Goal: Transaction & Acquisition: Purchase product/service

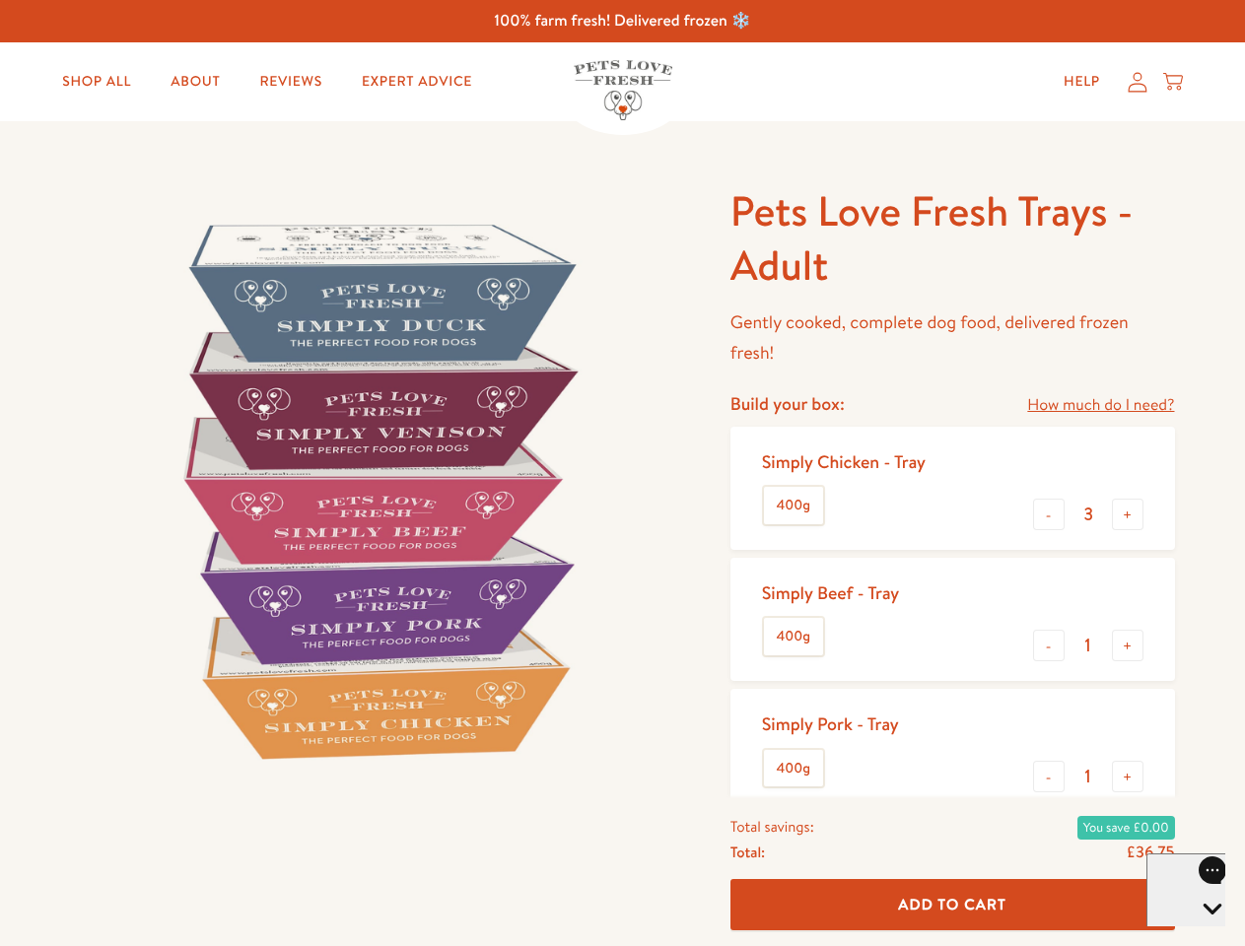
click at [622, 473] on img at bounding box center [377, 490] width 612 height 612
click at [1100, 405] on link "How much do I need?" at bounding box center [1100, 405] width 147 height 27
click at [0, 0] on div "Feeding guide Find out exactly how much food your dog needs Select a breed Affe…" at bounding box center [0, 0] width 0 height 0
click at [1127, 514] on button "+" at bounding box center [1128, 515] width 32 height 32
type input "4"
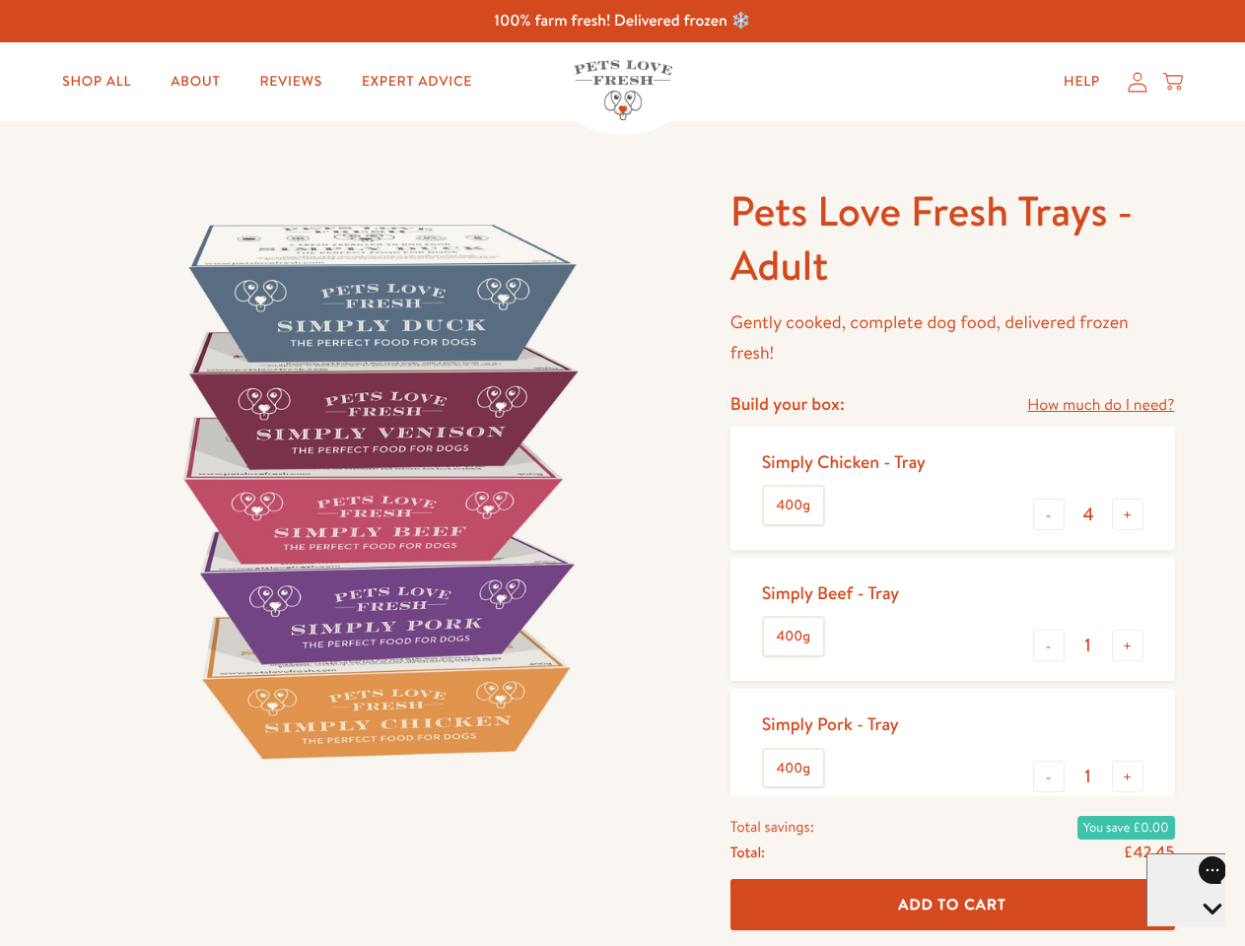
click at [1049, 645] on button "-" at bounding box center [1049, 646] width 32 height 32
click at [1127, 645] on button "+" at bounding box center [1128, 646] width 32 height 32
type input "1"
click at [1049, 777] on button "-" at bounding box center [1049, 777] width 32 height 32
click at [1127, 777] on button "+" at bounding box center [1128, 777] width 32 height 32
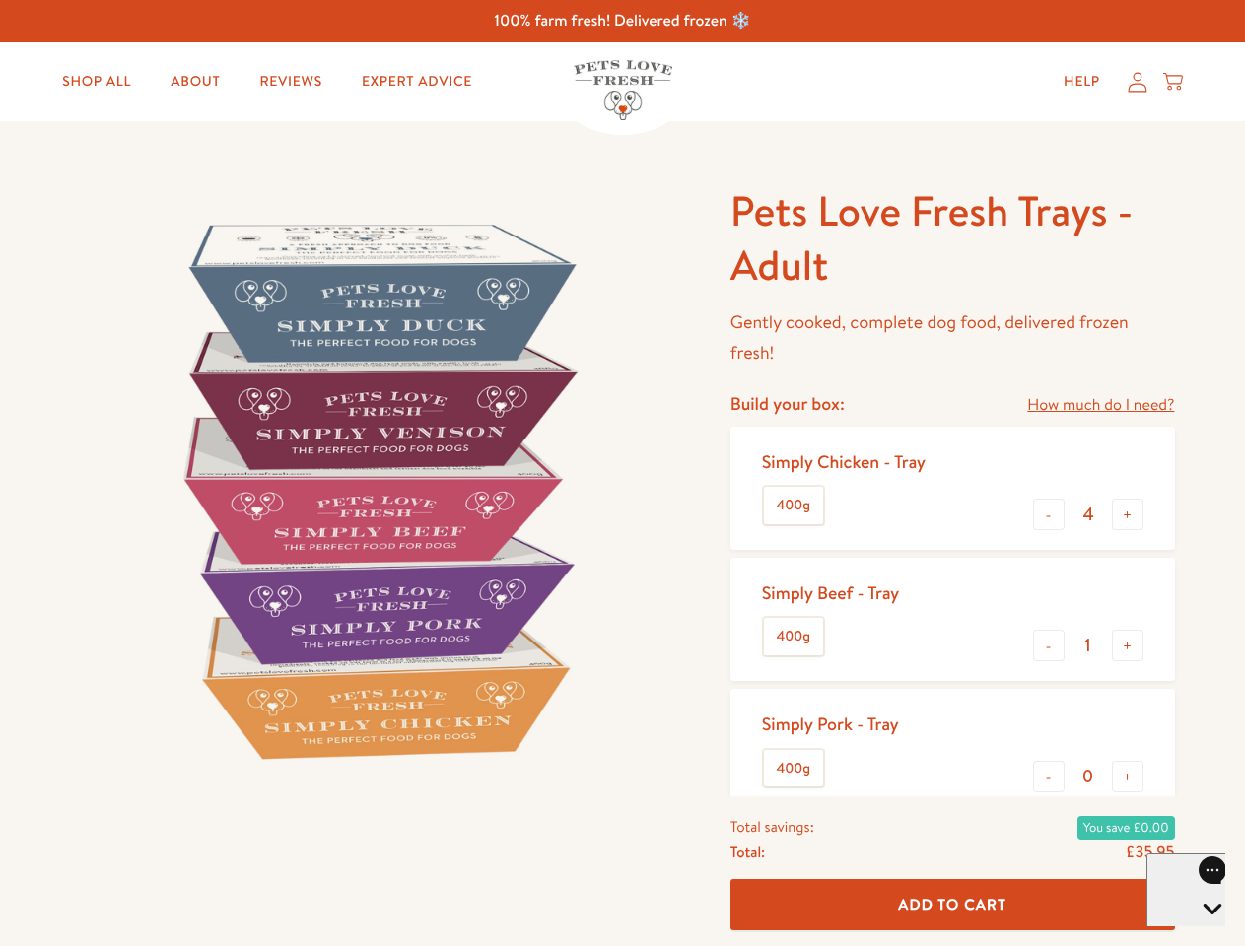
type input "1"
click at [952, 905] on span "Add To Cart" at bounding box center [952, 904] width 108 height 21
click at [1202, 933] on icon "Open gorgias live chat" at bounding box center [1211, 942] width 19 height 19
